Goal: Information Seeking & Learning: Learn about a topic

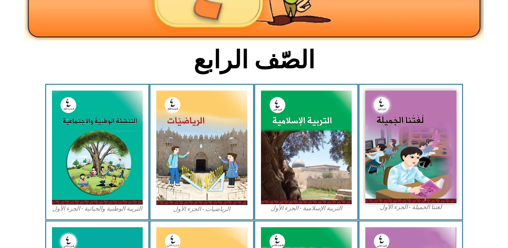
scroll to position [148, 0]
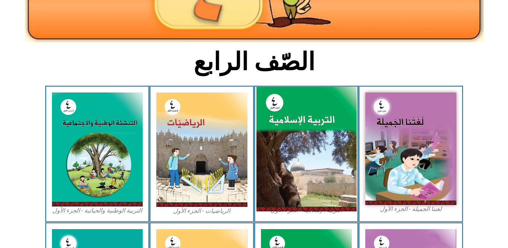
click at [291, 137] on img at bounding box center [306, 149] width 100 height 125
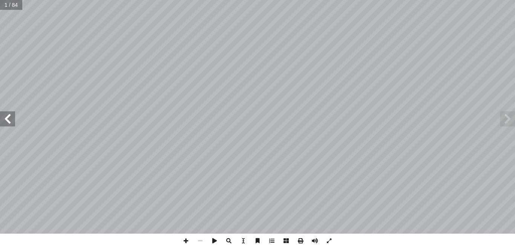
click at [12, 118] on span at bounding box center [7, 118] width 15 height 15
click at [505, 119] on span at bounding box center [507, 118] width 15 height 15
click at [11, 123] on span at bounding box center [7, 118] width 15 height 15
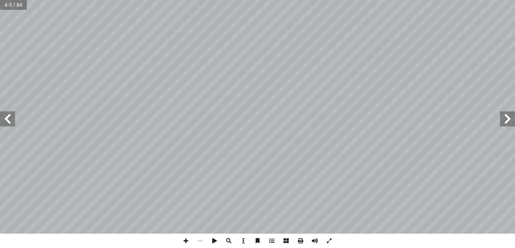
click at [11, 123] on span at bounding box center [7, 118] width 15 height 15
